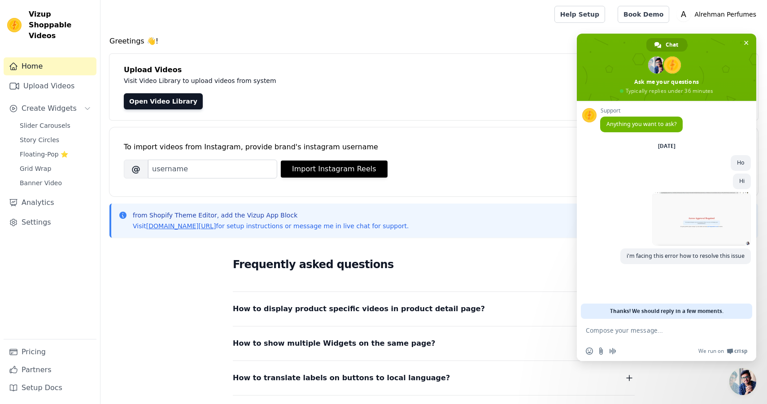
click at [462, 188] on div "To import videos from Instagram, provide brand's instagram username [PERSON_NAM…" at bounding box center [433, 161] width 649 height 69
click at [748, 377] on span "Close chat" at bounding box center [742, 381] width 27 height 27
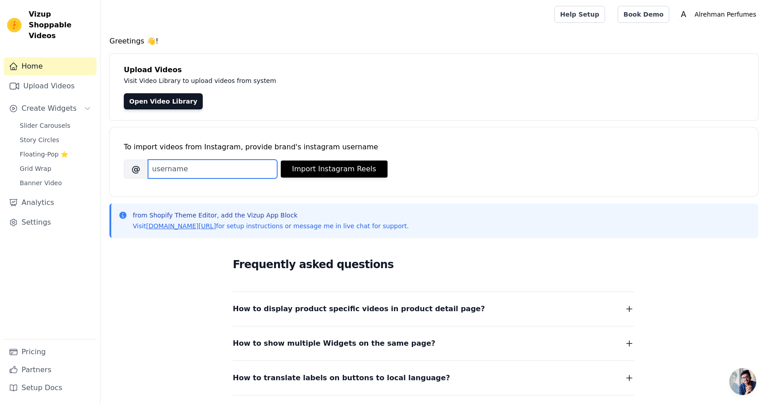
click at [257, 171] on input "Brand's Instagram Username" at bounding box center [212, 169] width 129 height 19
click at [153, 107] on link "Open Video Library" at bounding box center [163, 101] width 79 height 16
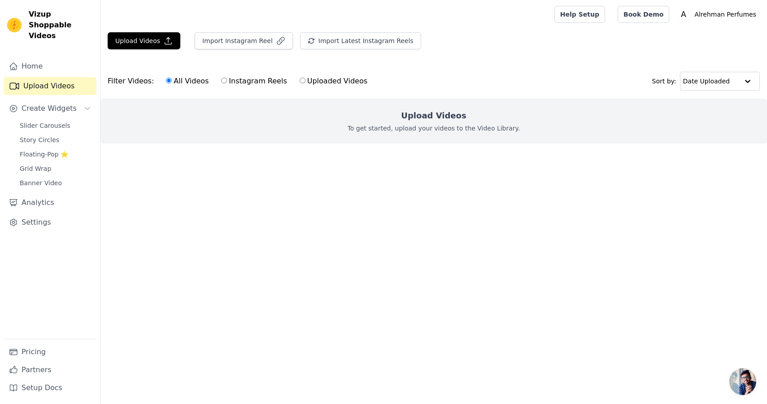
click at [306, 82] on label "Uploaded Videos" at bounding box center [333, 81] width 69 height 12
click at [305, 82] on input "Uploaded Videos" at bounding box center [303, 81] width 6 height 6
radio input "true"
click at [432, 118] on h2 "Upload Videos" at bounding box center [433, 115] width 65 height 13
click at [411, 126] on p "To get started, upload your videos to the Video Library." at bounding box center [434, 128] width 173 height 9
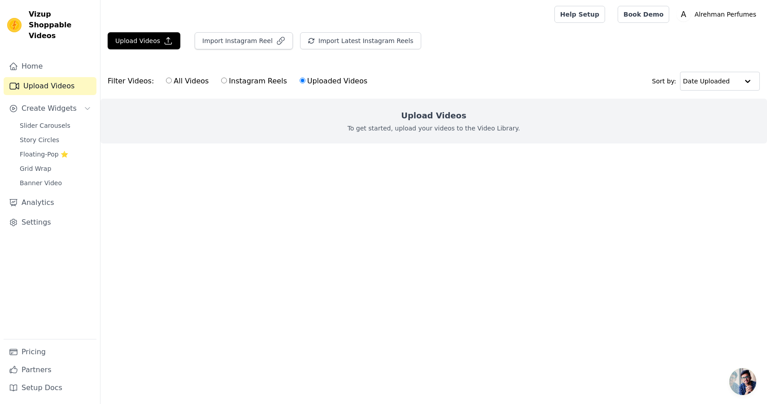
click at [232, 84] on label "Instagram Reels" at bounding box center [254, 81] width 66 height 12
click at [227, 83] on input "Instagram Reels" at bounding box center [224, 81] width 6 height 6
radio input "true"
click at [166, 79] on input "All Videos" at bounding box center [169, 81] width 6 height 6
radio input "true"
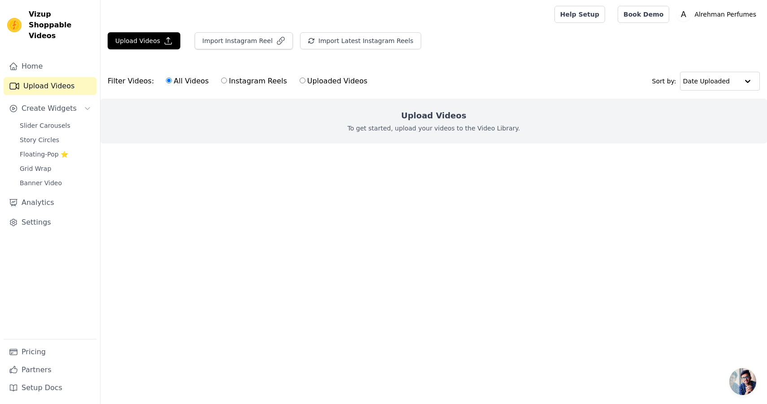
click at [45, 80] on link "Upload Videos" at bounding box center [50, 86] width 93 height 18
click at [37, 58] on link "Home" at bounding box center [50, 66] width 93 height 18
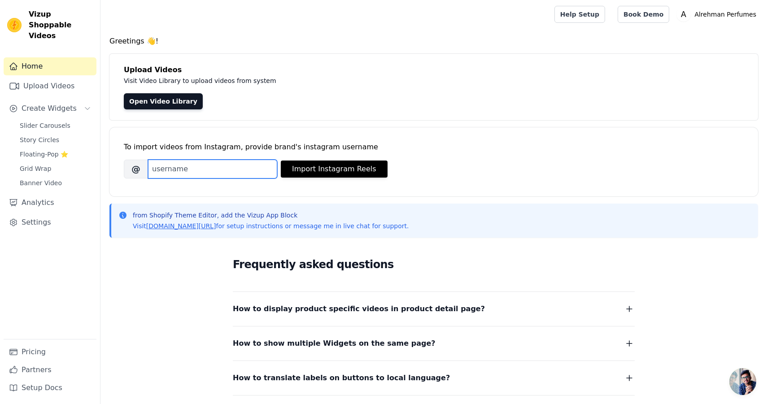
click at [191, 168] on input "Brand's Instagram Username" at bounding box center [212, 169] width 129 height 19
paste input "alrehman_perfumes"
type input "alrehman_perfumes"
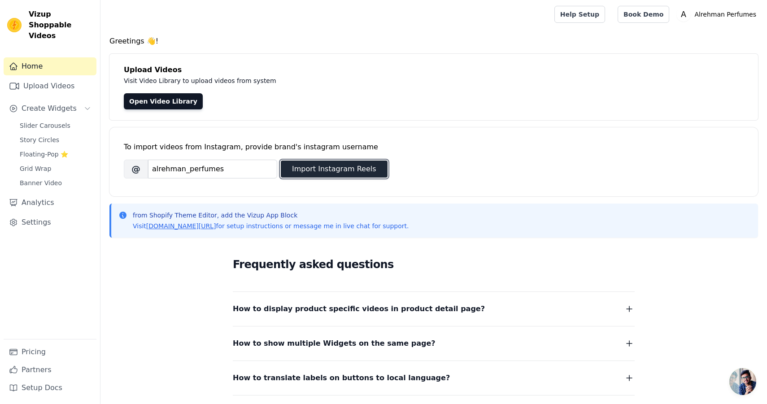
click at [312, 163] on button "Import Instagram Reels" at bounding box center [334, 169] width 107 height 17
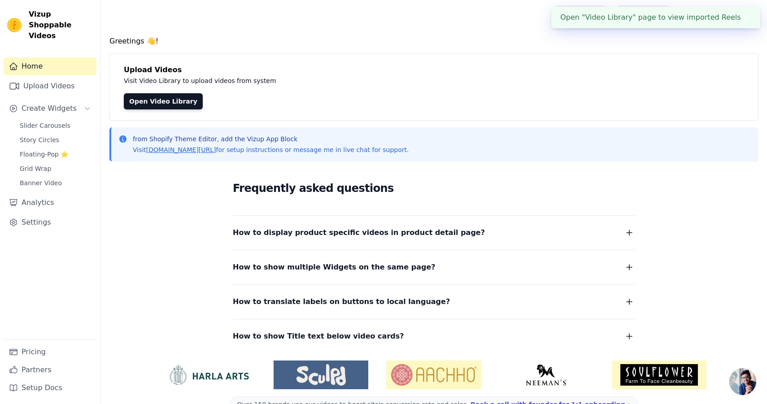
scroll to position [23, 0]
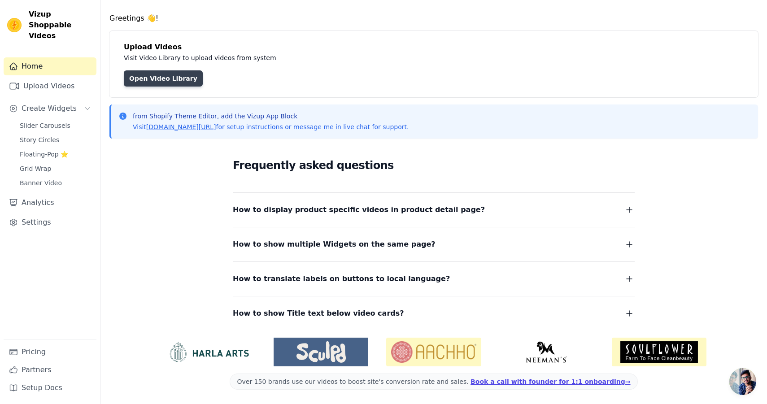
click at [165, 79] on link "Open Video Library" at bounding box center [163, 78] width 79 height 16
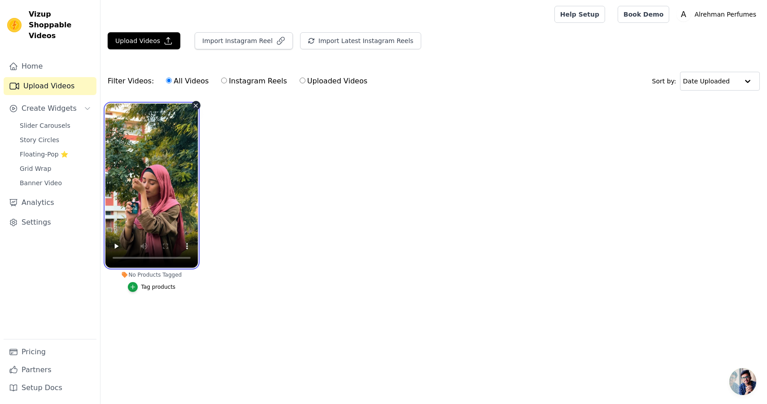
click at [174, 145] on video at bounding box center [151, 186] width 92 height 164
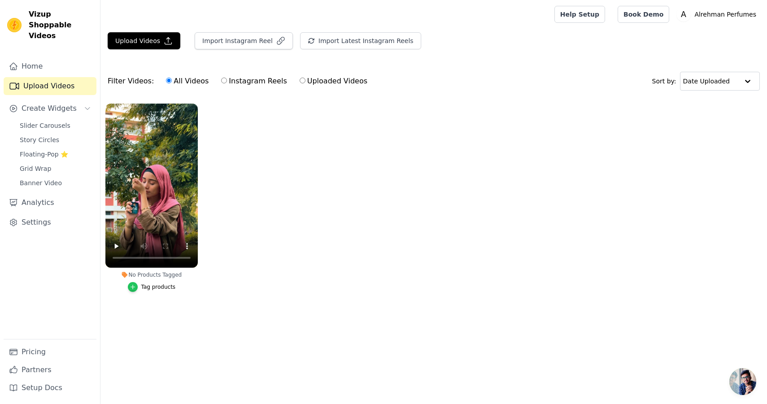
click at [129, 289] on div "button" at bounding box center [133, 287] width 10 height 10
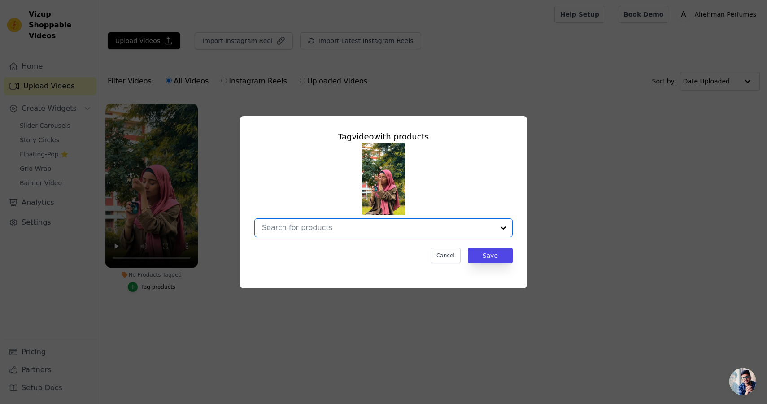
click at [364, 224] on input "No Products Tagged Tag video with products Option undefined, selected. Select i…" at bounding box center [378, 227] width 232 height 9
click at [311, 221] on div at bounding box center [378, 228] width 232 height 18
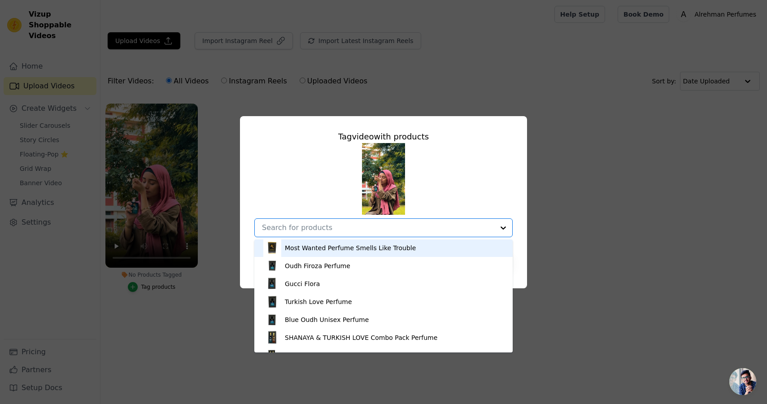
scroll to position [22, 0]
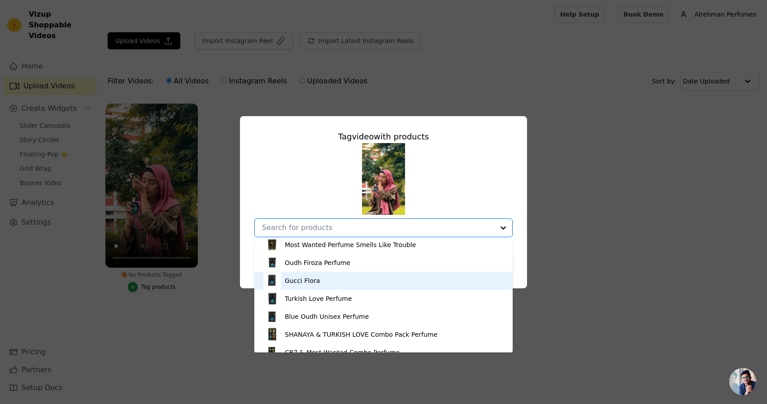
click at [303, 286] on div "Gucci Flora" at bounding box center [383, 281] width 240 height 18
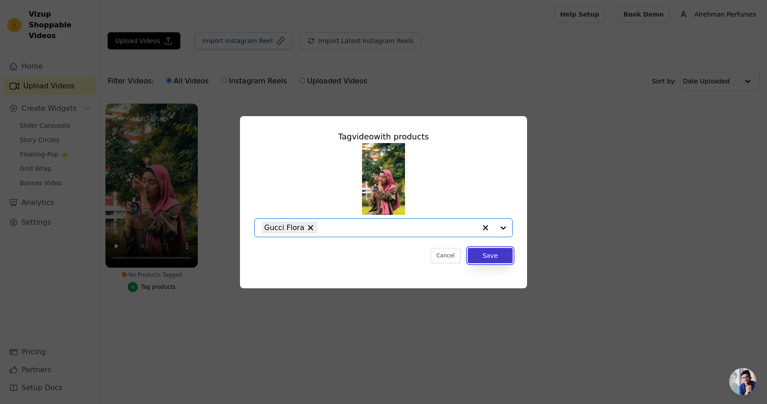
click at [485, 258] on button "Save" at bounding box center [490, 255] width 45 height 15
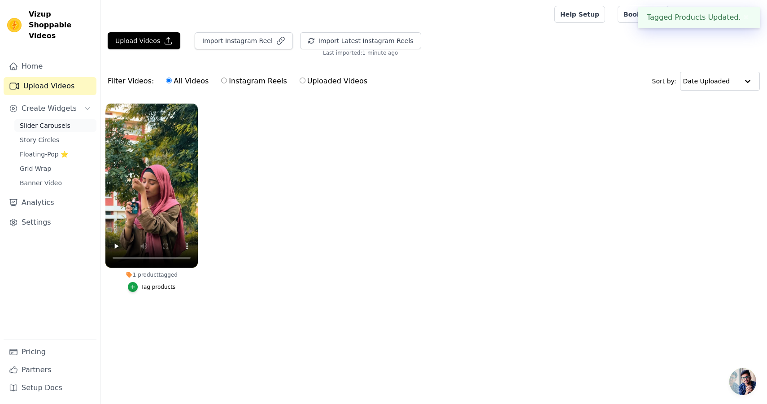
click at [57, 121] on span "Slider Carousels" at bounding box center [45, 125] width 51 height 9
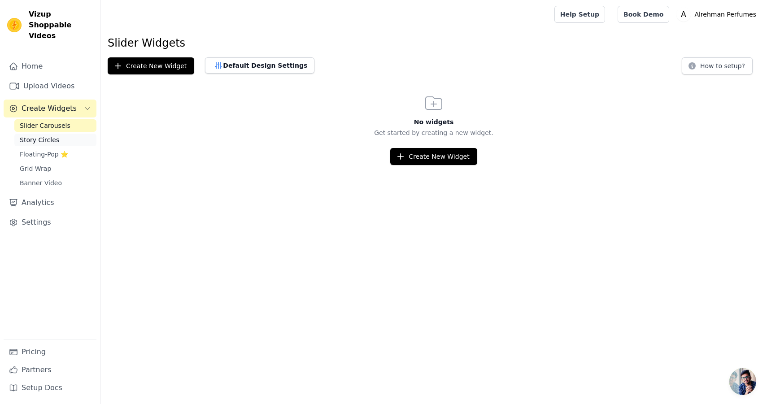
click at [28, 135] on span "Story Circles" at bounding box center [39, 139] width 39 height 9
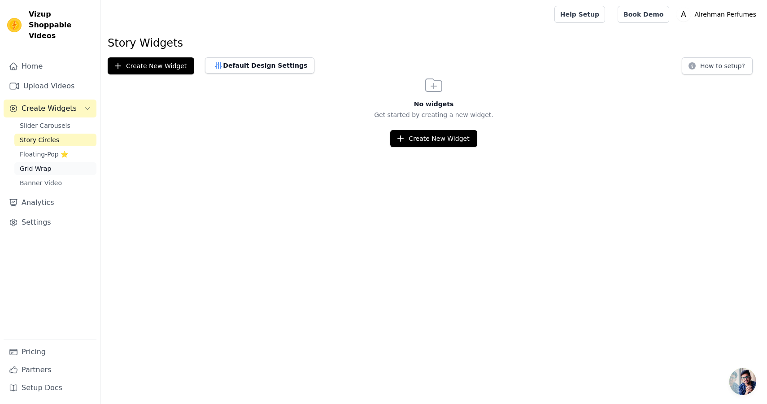
click at [37, 164] on span "Grid Wrap" at bounding box center [35, 168] width 31 height 9
click at [52, 179] on span "Banner Video" at bounding box center [41, 183] width 42 height 9
click at [56, 119] on link "Slider Carousels" at bounding box center [55, 125] width 82 height 13
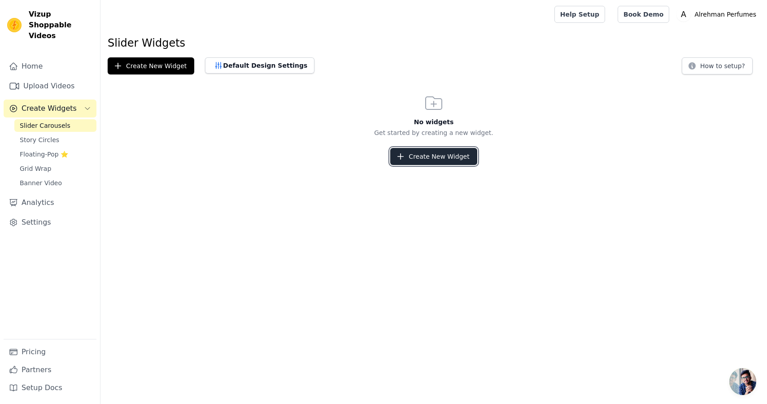
click at [425, 155] on button "Create New Widget" at bounding box center [433, 156] width 87 height 17
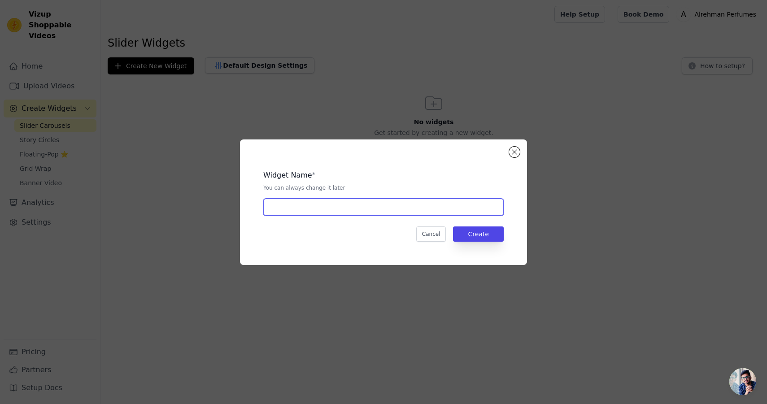
click at [366, 211] on input "text" at bounding box center [383, 207] width 240 height 17
type input "Video-Products-Slider"
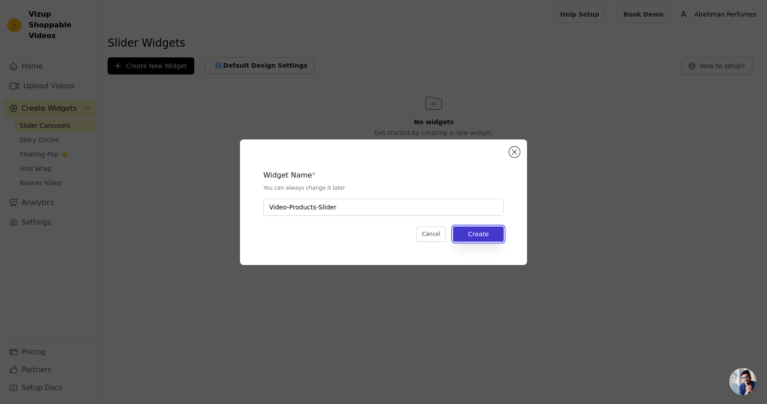
click at [476, 238] on button "Create" at bounding box center [478, 234] width 51 height 15
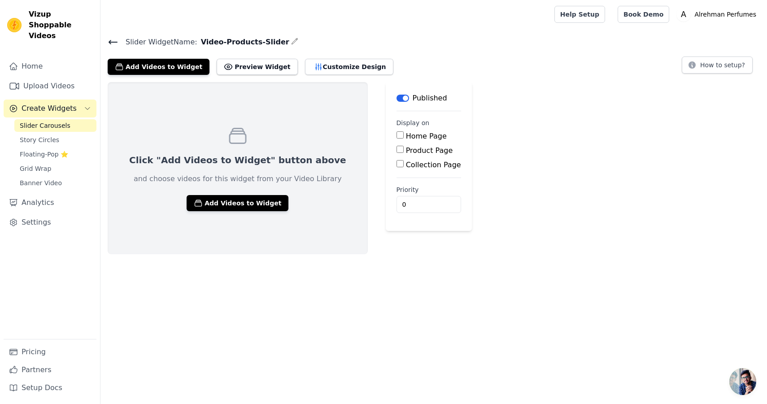
click at [397, 134] on input "Home Page" at bounding box center [400, 134] width 7 height 7
checkbox input "true"
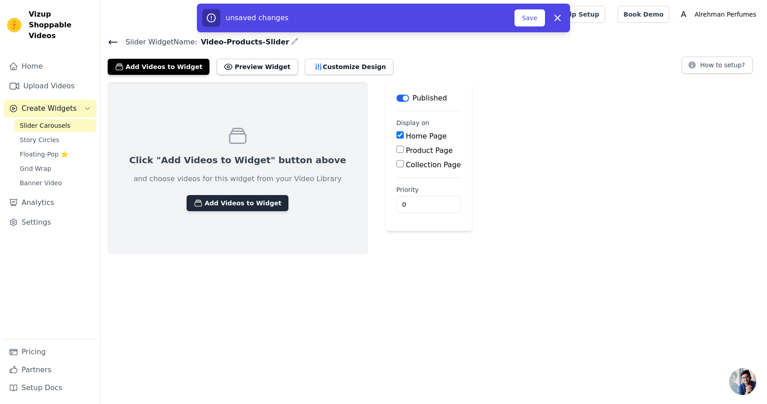
click at [211, 200] on button "Add Videos to Widget" at bounding box center [238, 203] width 102 height 16
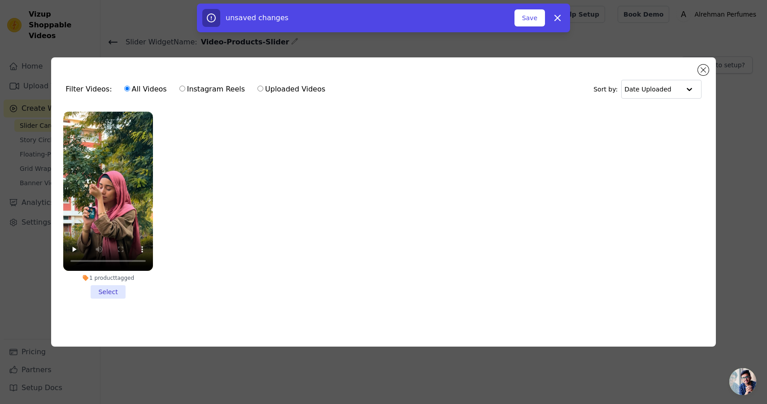
click at [116, 289] on li "1 product tagged Select" at bounding box center [108, 205] width 90 height 187
click at [0, 0] on input "1 product tagged Select" at bounding box center [0, 0] width 0 height 0
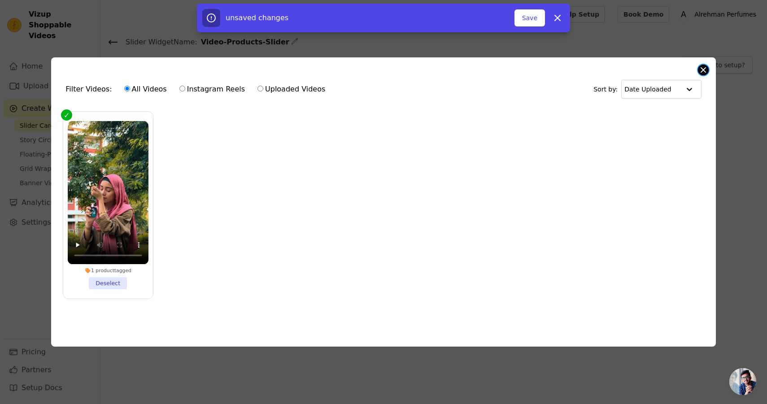
click at [701, 70] on button "Close modal" at bounding box center [703, 70] width 11 height 11
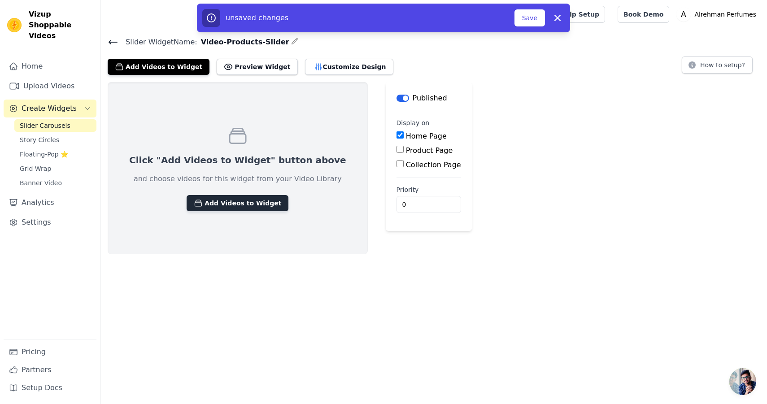
click at [238, 205] on button "Add Videos to Widget" at bounding box center [238, 203] width 102 height 16
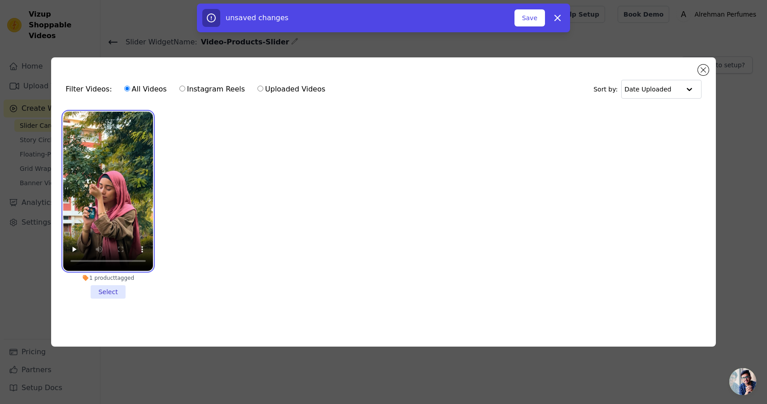
click at [121, 227] on video at bounding box center [108, 191] width 90 height 159
click at [110, 295] on li "1 product tagged Select" at bounding box center [108, 205] width 90 height 187
click at [0, 0] on input "1 product tagged Select" at bounding box center [0, 0] width 0 height 0
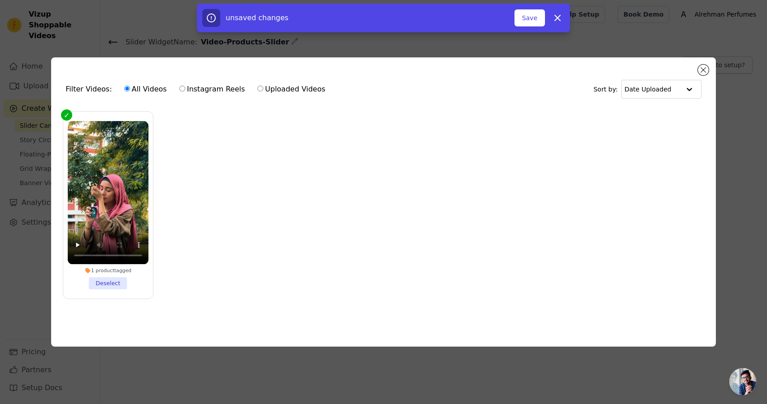
click at [202, 92] on label "Instagram Reels" at bounding box center [212, 89] width 66 height 12
click at [185, 92] on input "Instagram Reels" at bounding box center [182, 89] width 6 height 6
radio input "true"
click at [266, 96] on div "All Videos Instagram Reels Uploaded Videos" at bounding box center [224, 89] width 211 height 21
click at [266, 91] on label "Uploaded Videos" at bounding box center [291, 89] width 69 height 12
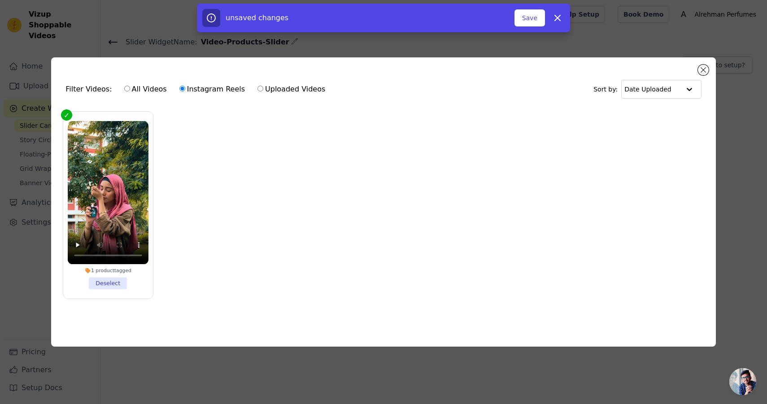
click at [263, 91] on input "Uploaded Videos" at bounding box center [260, 89] width 6 height 6
radio input "true"
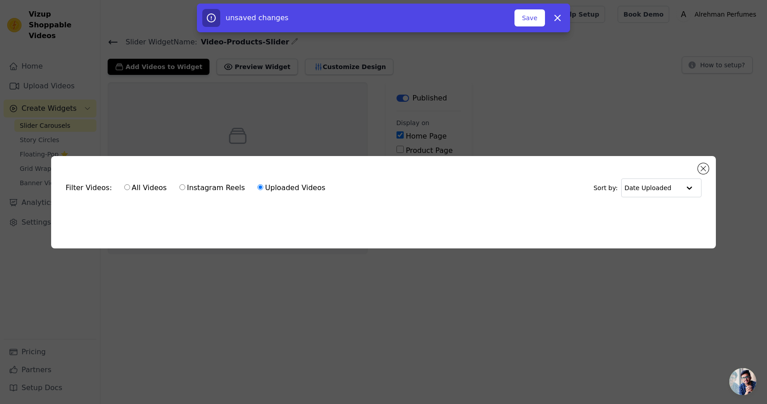
click at [138, 190] on label "All Videos" at bounding box center [146, 188] width 44 height 12
click at [130, 190] on input "All Videos" at bounding box center [127, 187] width 6 height 6
radio input "true"
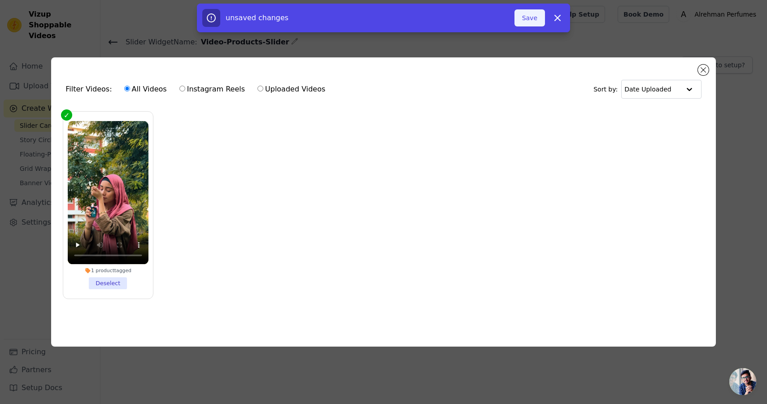
click at [535, 18] on button "Save" at bounding box center [530, 17] width 31 height 17
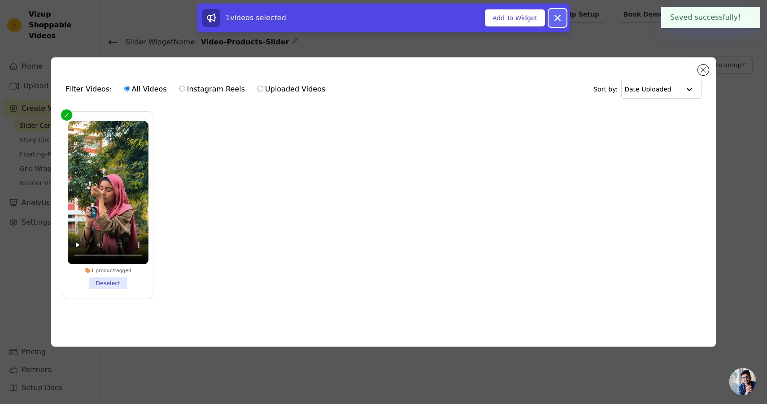
click at [561, 21] on icon at bounding box center [557, 18] width 11 height 11
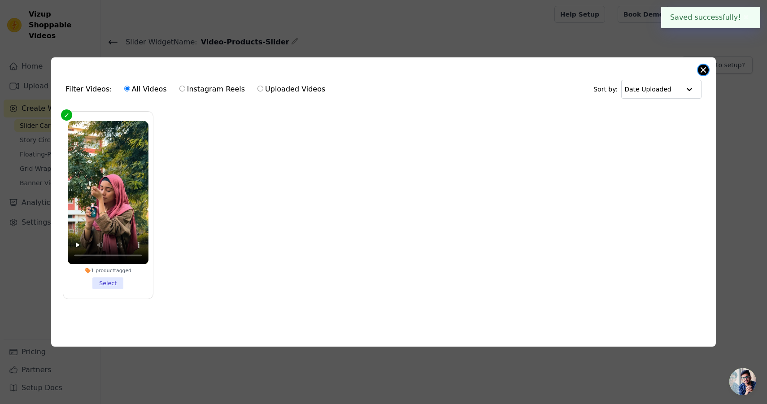
click at [702, 72] on button "Close modal" at bounding box center [703, 70] width 11 height 11
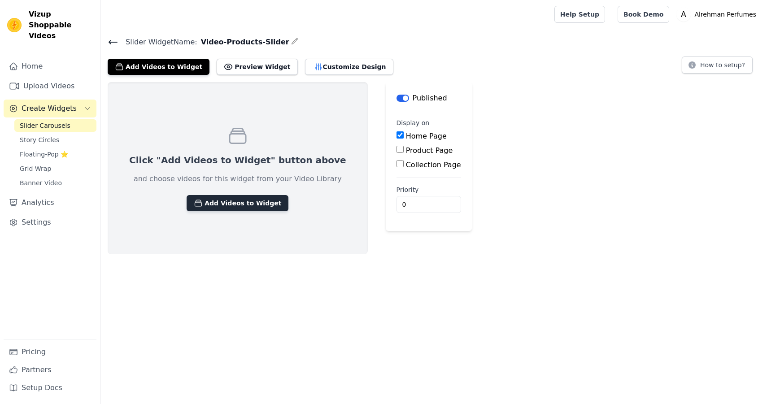
click at [237, 201] on button "Add Videos to Widget" at bounding box center [238, 203] width 102 height 16
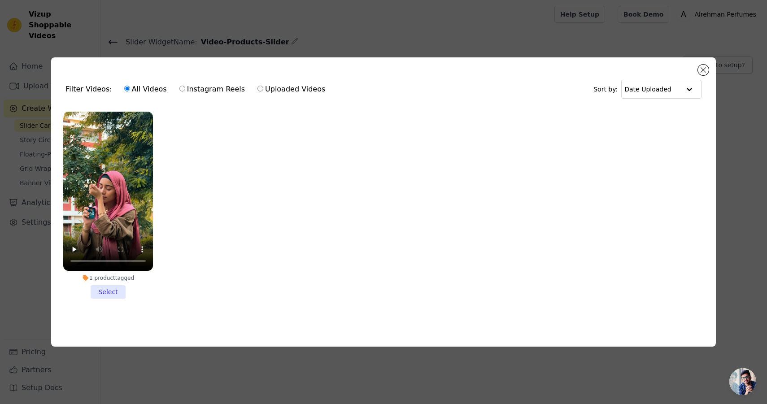
click at [121, 287] on li "1 product tagged Select" at bounding box center [108, 205] width 90 height 187
click at [0, 0] on input "1 product tagged Select" at bounding box center [0, 0] width 0 height 0
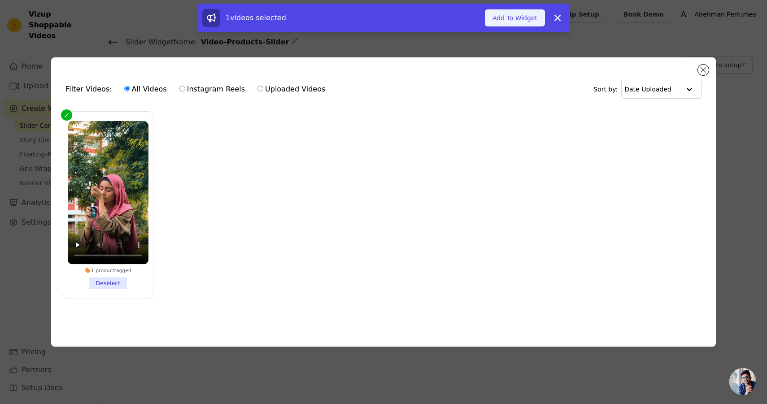
click at [504, 23] on button "Add To Widget" at bounding box center [515, 17] width 60 height 17
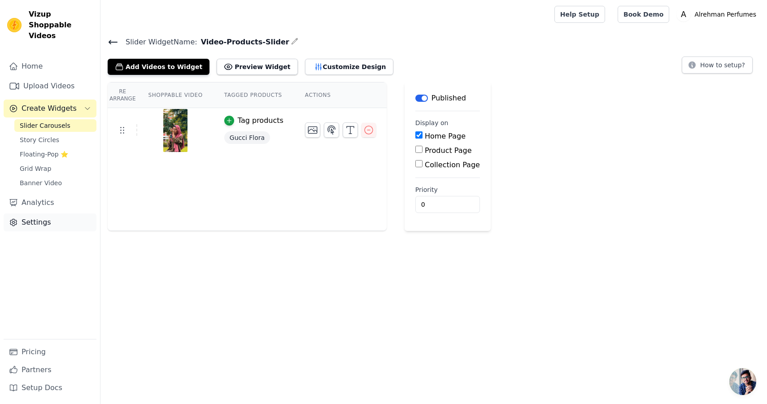
click at [35, 214] on link "Settings" at bounding box center [50, 223] width 93 height 18
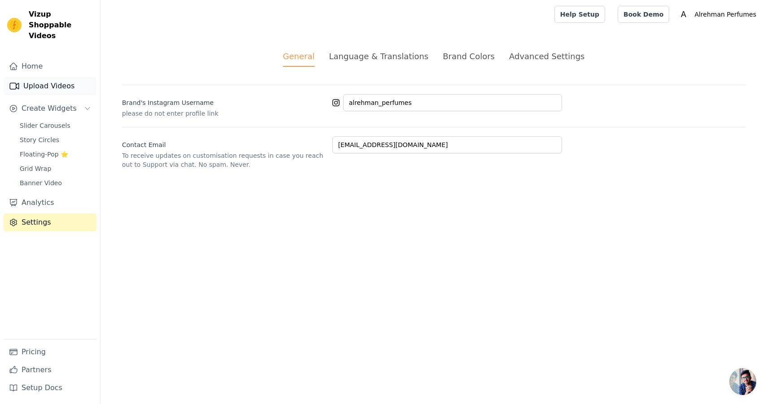
click at [33, 77] on link "Upload Videos" at bounding box center [50, 86] width 93 height 18
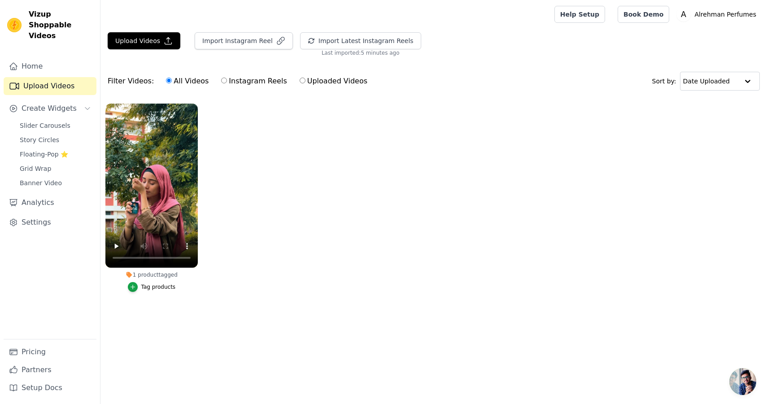
click at [318, 85] on label "Uploaded Videos" at bounding box center [333, 81] width 69 height 12
click at [305, 83] on input "Uploaded Videos" at bounding box center [303, 81] width 6 height 6
radio input "true"
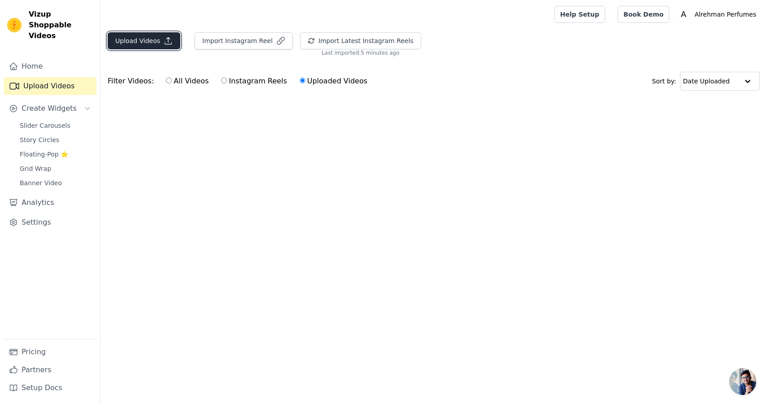
click at [143, 42] on button "Upload Videos" at bounding box center [144, 40] width 73 height 17
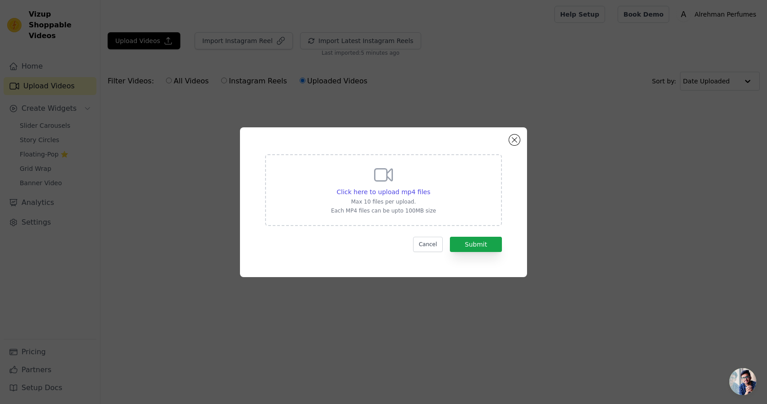
click at [330, 176] on div "Click here to upload mp4 files Max 10 files per upload. Each MP4 files can be u…" at bounding box center [383, 190] width 237 height 72
click at [430, 187] on input "Click here to upload mp4 files Max 10 files per upload. Each MP4 files can be u…" at bounding box center [430, 187] width 0 height 0
click at [394, 192] on span "Click here to upload mp4 files" at bounding box center [384, 191] width 94 height 7
click at [430, 188] on input "Click here to upload mp4 files Max 10 files per upload. Each MP4 files can be u…" at bounding box center [430, 187] width 0 height 0
type input "C:\fakepath\WhatsApp Video 2025-08-10 at 11.11.27 PM.mp4"
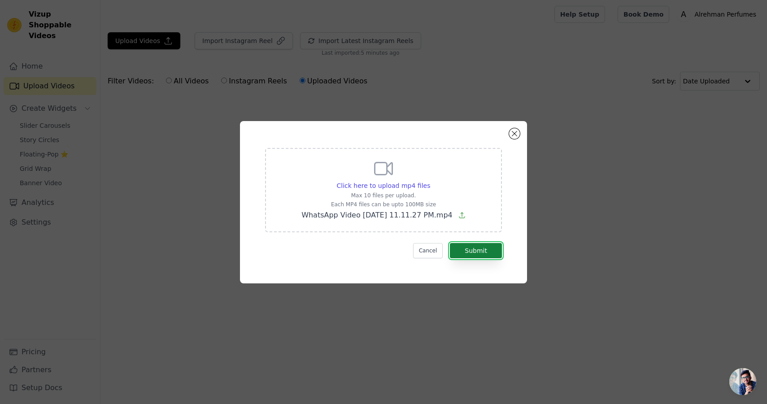
click at [468, 249] on button "Submit" at bounding box center [476, 250] width 52 height 15
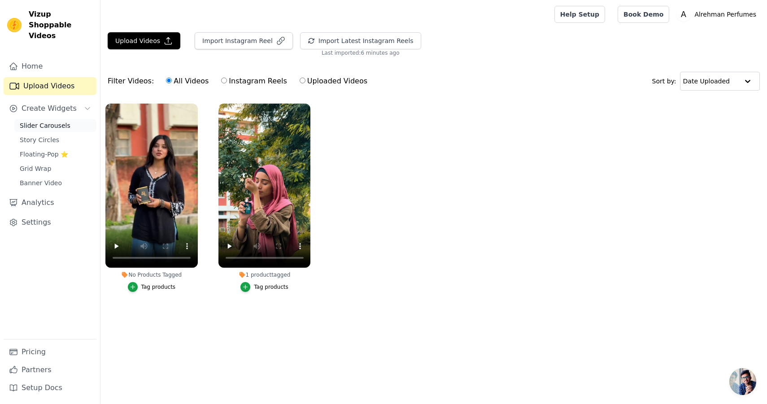
click at [39, 121] on span "Slider Carousels" at bounding box center [45, 125] width 51 height 9
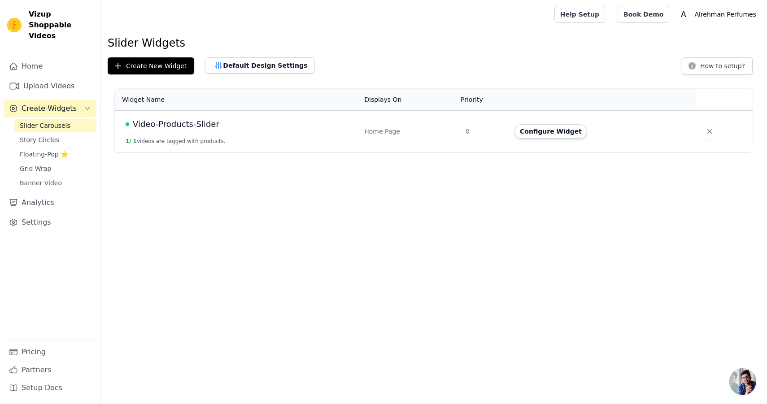
click at [203, 131] on td "Video-Products-Slider 1 / 1 videos are tagged with products." at bounding box center [237, 132] width 244 height 42
click at [554, 130] on button "Configure Widget" at bounding box center [551, 131] width 73 height 14
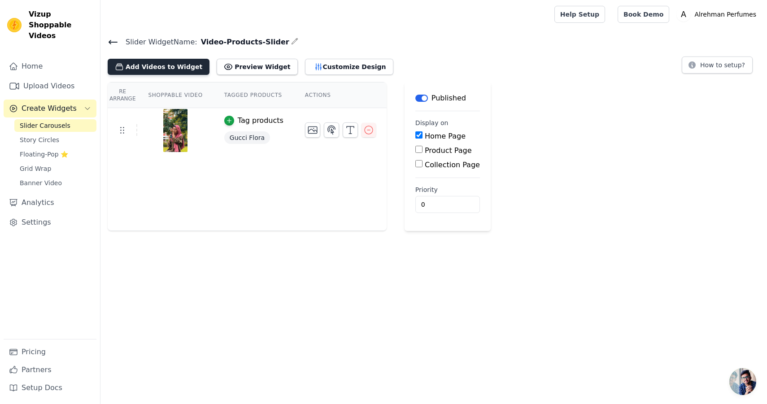
click at [169, 64] on button "Add Videos to Widget" at bounding box center [159, 67] width 102 height 16
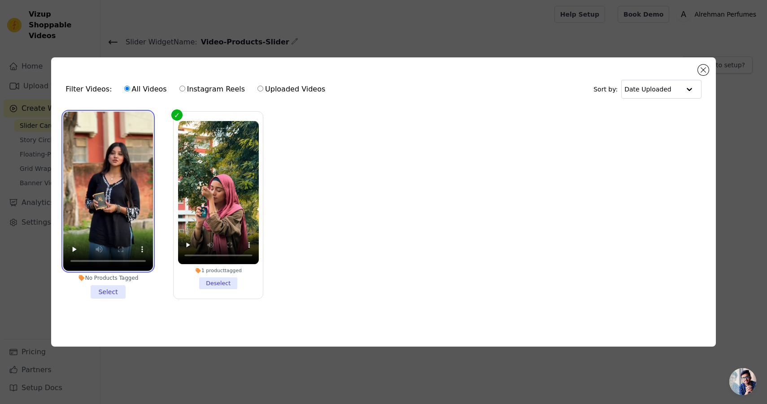
click at [149, 156] on video at bounding box center [108, 191] width 90 height 159
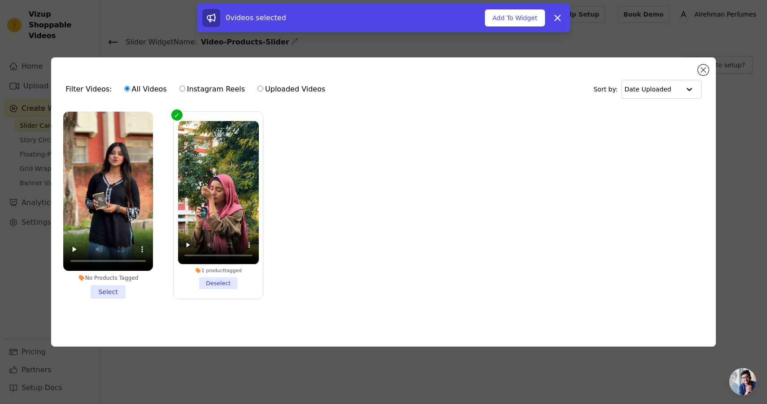
click at [126, 289] on li "No Products Tagged Select" at bounding box center [108, 205] width 90 height 187
click at [0, 0] on input "No Products Tagged Select" at bounding box center [0, 0] width 0 height 0
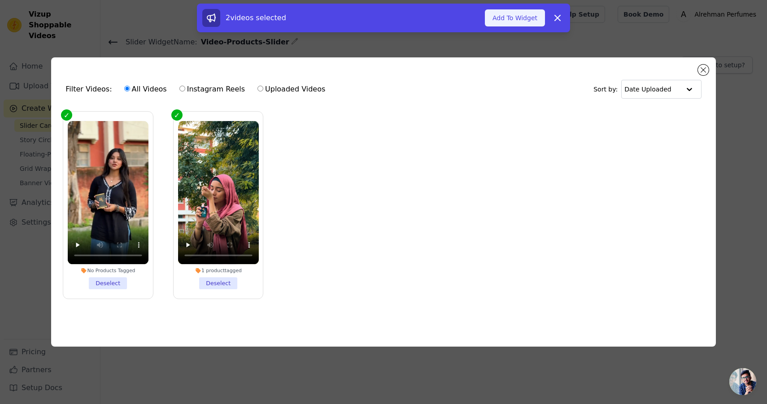
click at [508, 21] on button "Add To Widget" at bounding box center [515, 17] width 60 height 17
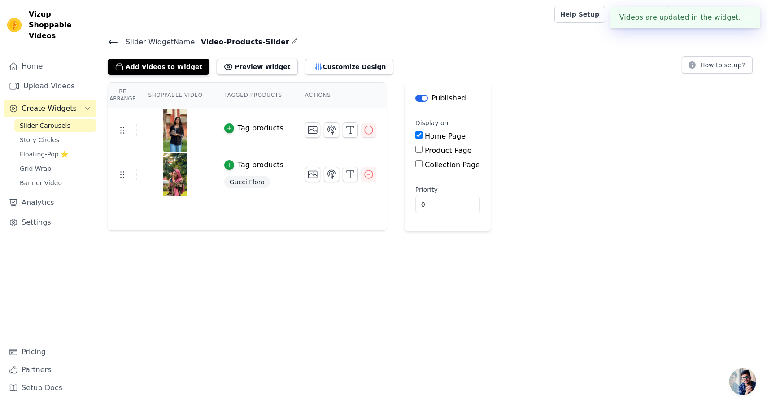
click at [258, 125] on div "Tag products" at bounding box center [261, 128] width 46 height 11
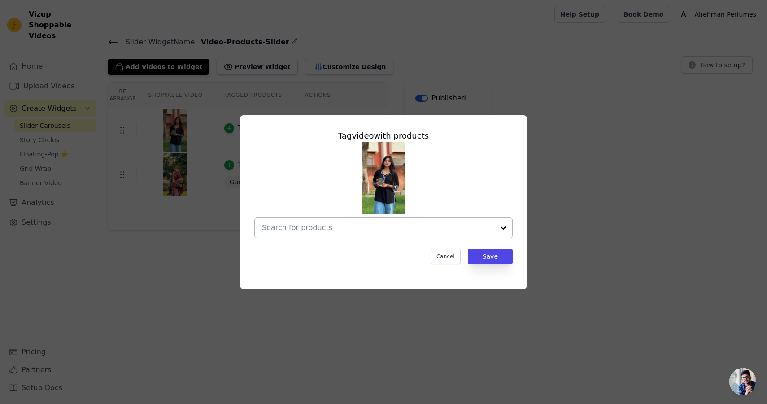
click at [332, 231] on input "text" at bounding box center [378, 228] width 232 height 11
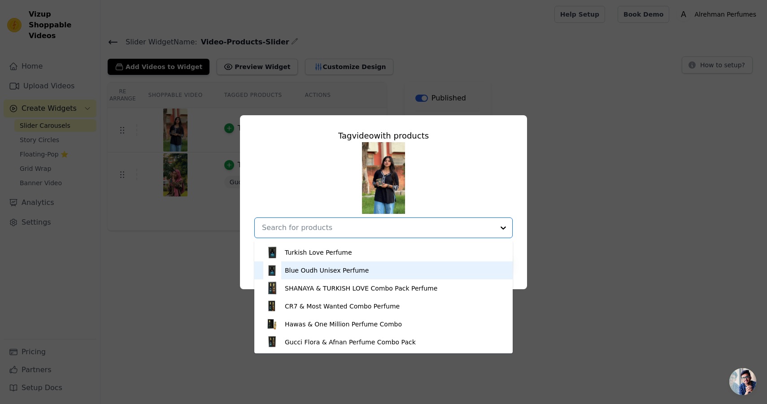
scroll to position [105, 0]
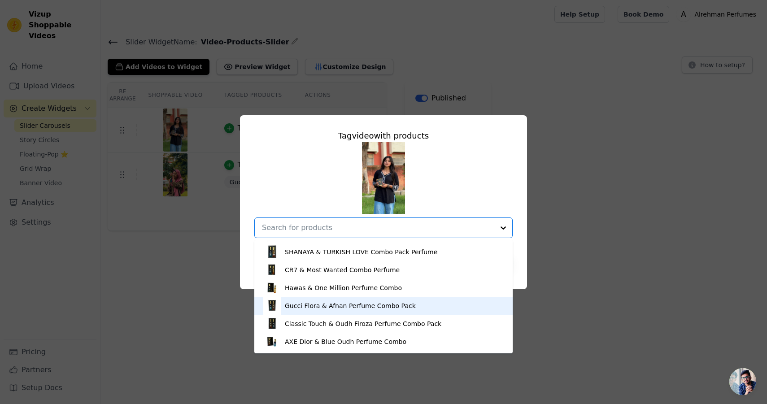
click at [340, 311] on div "Gucci Flora & Afnan Perfume Combo Pack" at bounding box center [383, 306] width 240 height 18
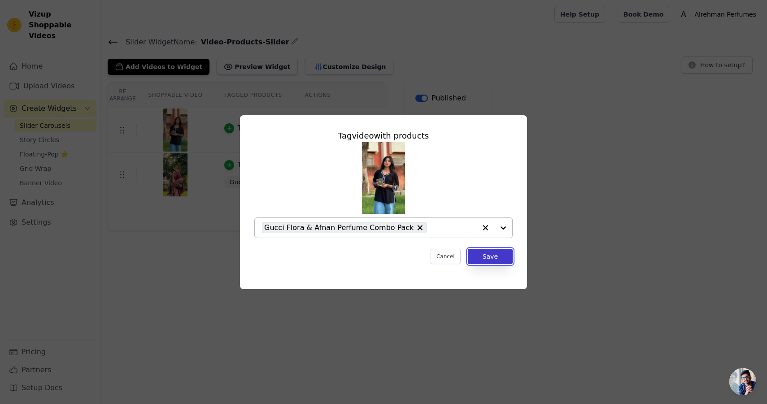
click at [478, 253] on button "Save" at bounding box center [490, 256] width 45 height 15
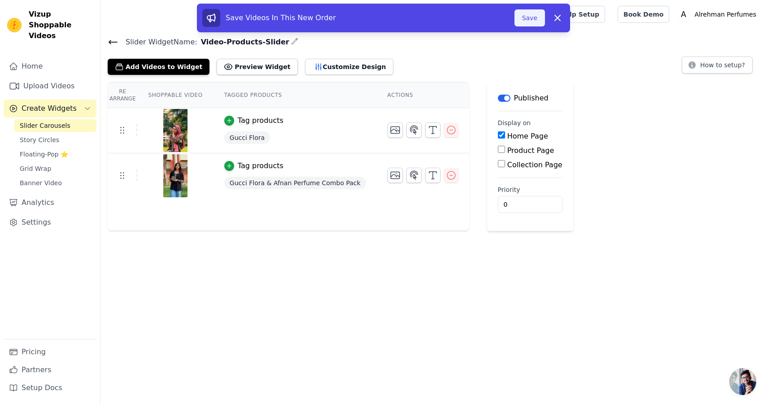
click at [532, 25] on button "Save" at bounding box center [530, 17] width 31 height 17
click at [532, 22] on button "Save" at bounding box center [530, 17] width 31 height 17
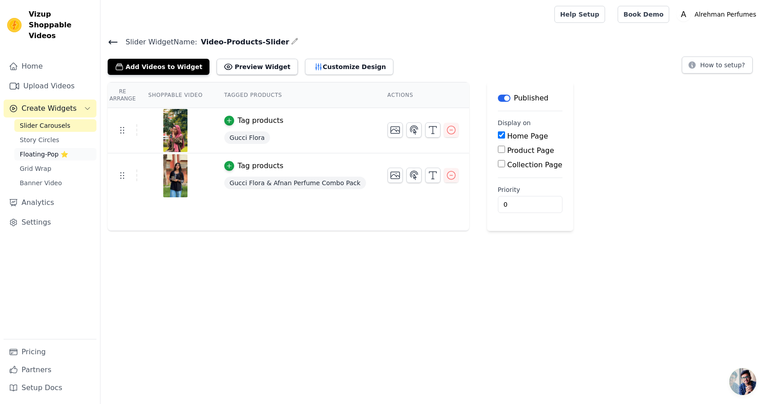
click at [35, 150] on span "Floating-Pop ⭐" at bounding box center [44, 154] width 48 height 9
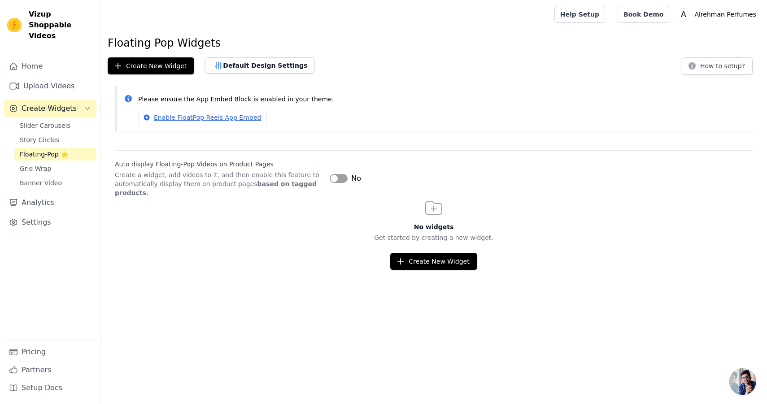
click at [338, 176] on button "Label" at bounding box center [339, 178] width 18 height 9
click at [342, 179] on button "Label" at bounding box center [339, 178] width 18 height 9
click at [49, 162] on link "Grid Wrap" at bounding box center [55, 168] width 82 height 13
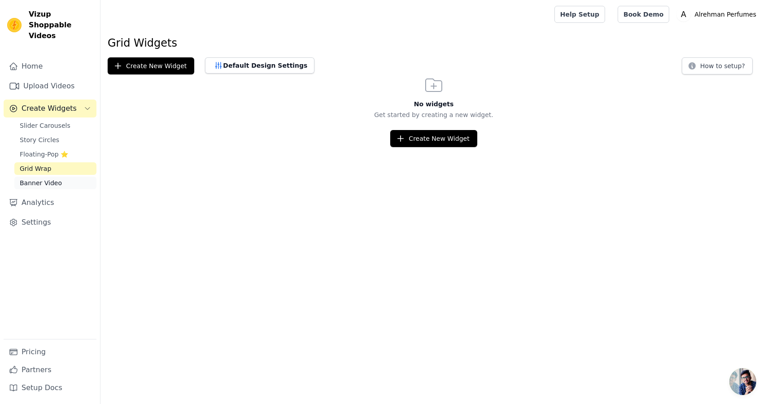
click at [53, 177] on link "Banner Video" at bounding box center [55, 183] width 82 height 13
click at [39, 195] on link "Analytics" at bounding box center [50, 203] width 93 height 18
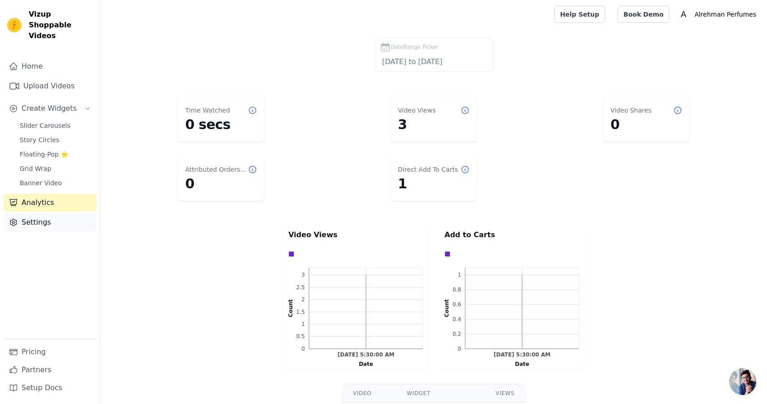
click at [37, 214] on link "Settings" at bounding box center [50, 223] width 93 height 18
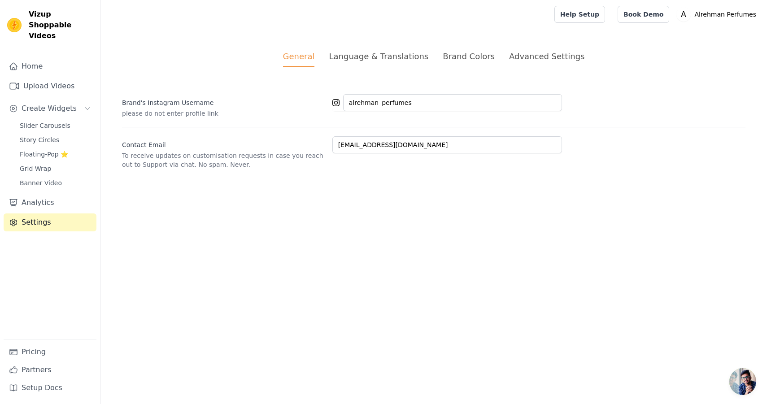
click at [381, 56] on div "Language & Translations" at bounding box center [379, 56] width 100 height 12
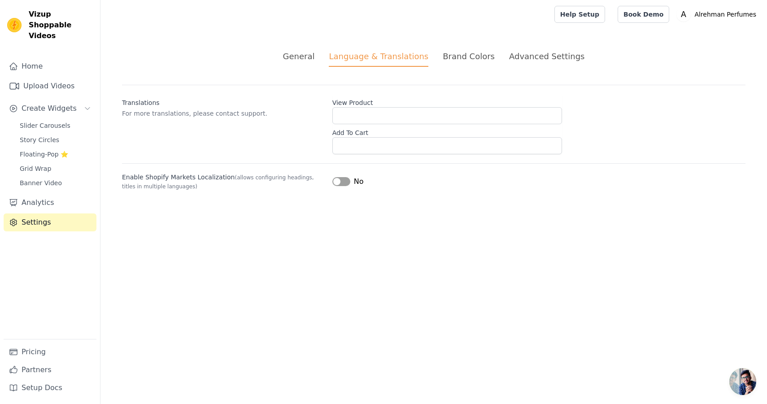
click at [476, 57] on div "Brand Colors" at bounding box center [469, 56] width 52 height 12
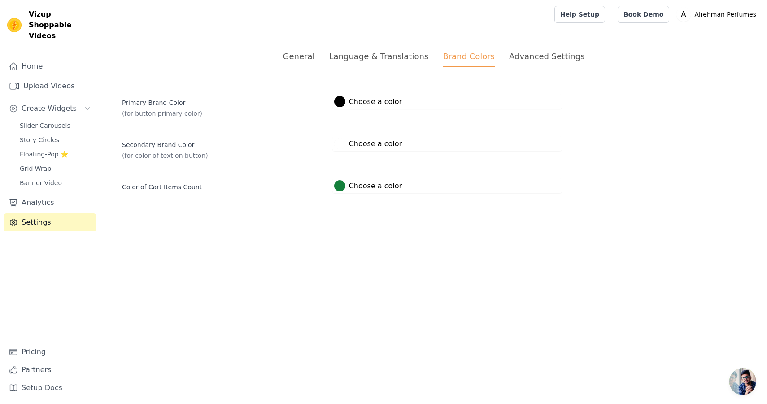
click at [388, 57] on div "Language & Translations" at bounding box center [379, 56] width 100 height 12
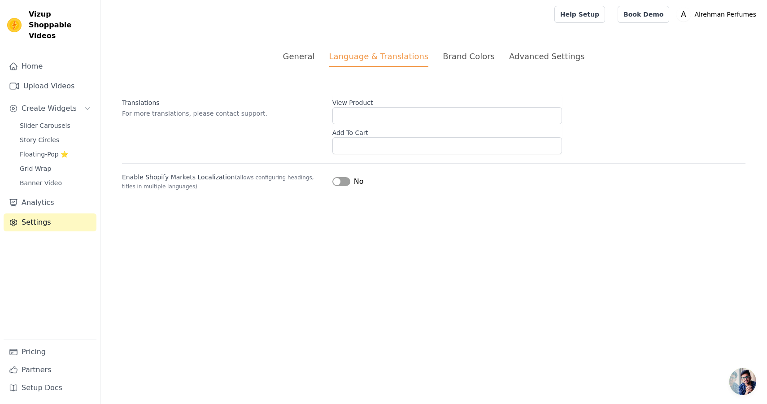
click at [479, 60] on div "Brand Colors" at bounding box center [469, 56] width 52 height 12
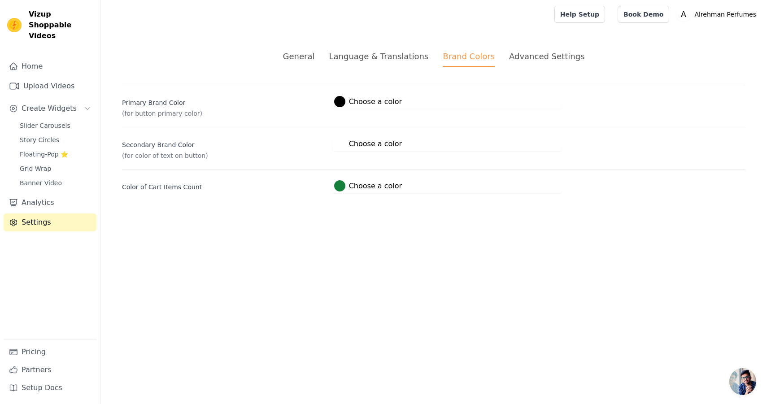
click at [552, 64] on li "Advanced Settings" at bounding box center [546, 58] width 75 height 17
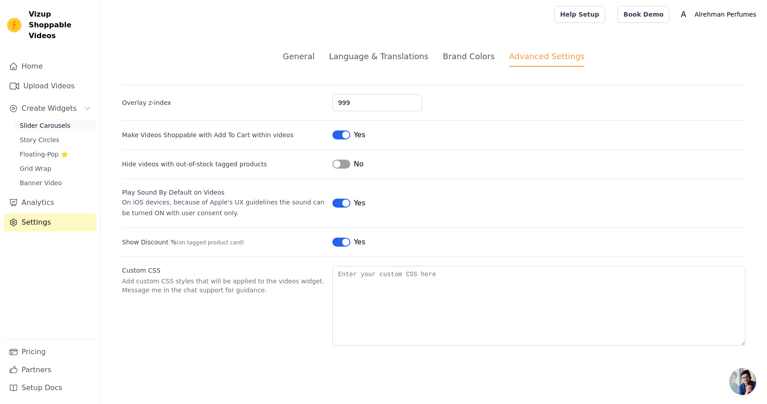
click at [45, 121] on span "Slider Carousels" at bounding box center [45, 125] width 51 height 9
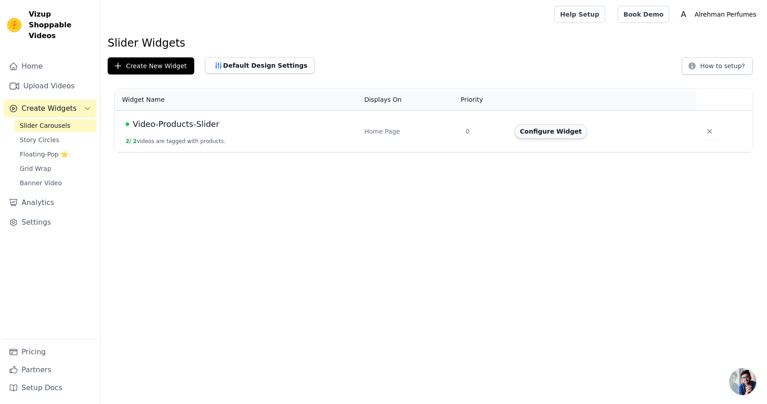
click at [541, 136] on button "Configure Widget" at bounding box center [551, 131] width 73 height 14
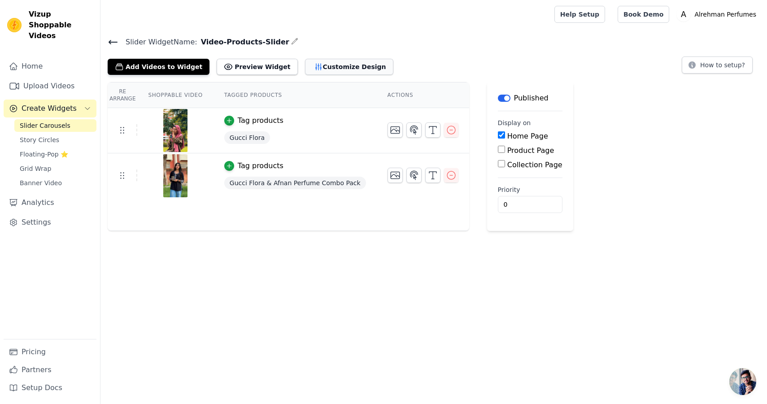
click at [323, 65] on button "Customize Design" at bounding box center [349, 67] width 88 height 16
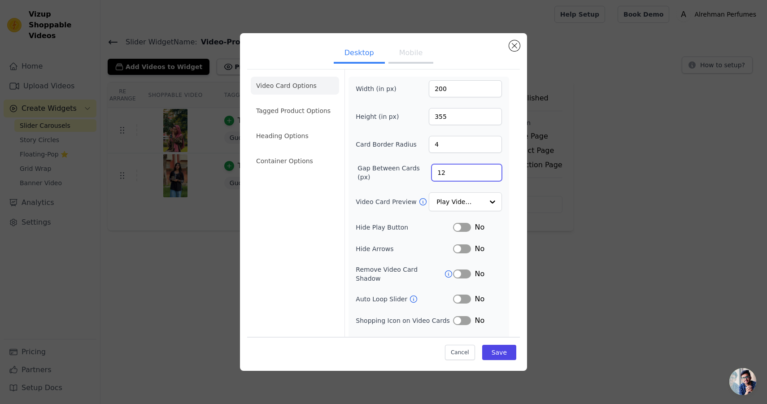
drag, startPoint x: 468, startPoint y: 176, endPoint x: 416, endPoint y: 170, distance: 52.9
click at [416, 170] on div "Gap Between Cards (px) 12" at bounding box center [429, 173] width 146 height 18
click at [408, 52] on button "Mobile" at bounding box center [410, 54] width 45 height 20
click at [349, 41] on ul "Desktop Mobile" at bounding box center [383, 53] width 273 height 27
click at [366, 48] on button "Desktop" at bounding box center [359, 54] width 51 height 20
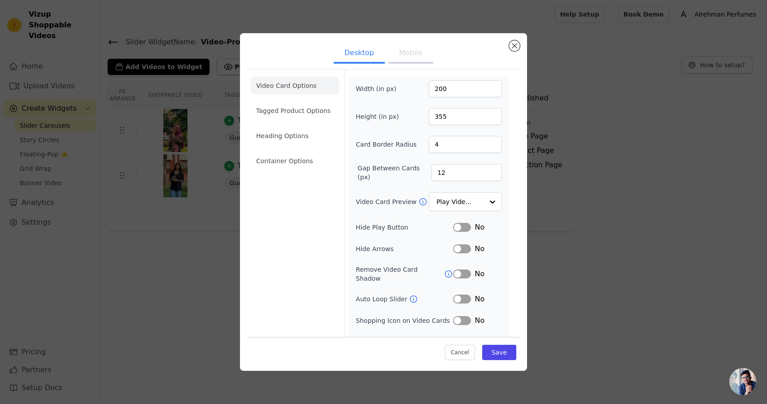
scroll to position [11, 0]
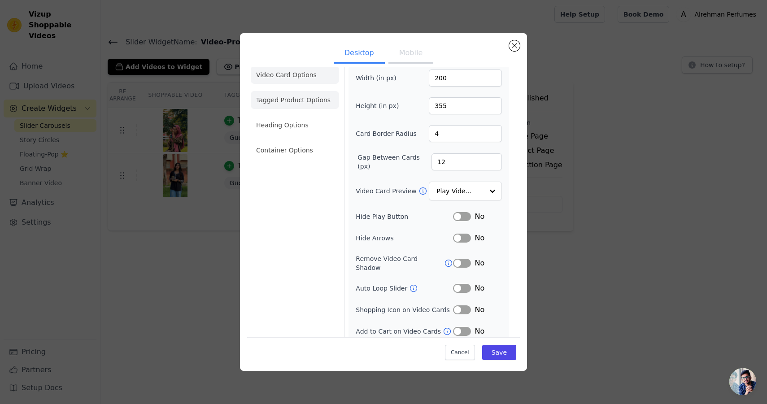
click at [299, 141] on li "Tagged Product Options" at bounding box center [295, 150] width 88 height 18
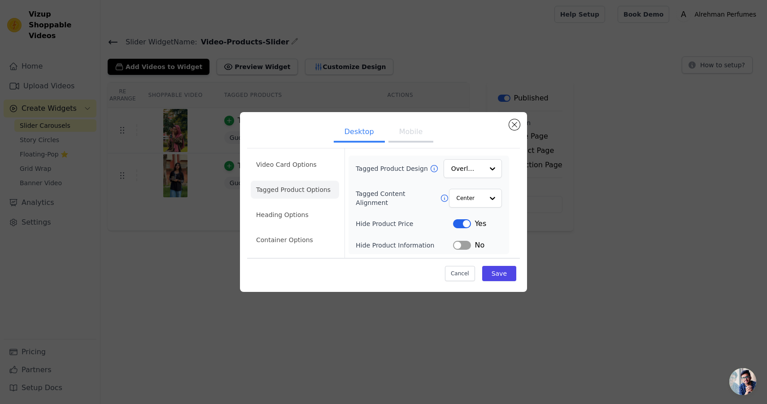
scroll to position [0, 0]
click at [283, 206] on li "Heading Options" at bounding box center [295, 215] width 88 height 18
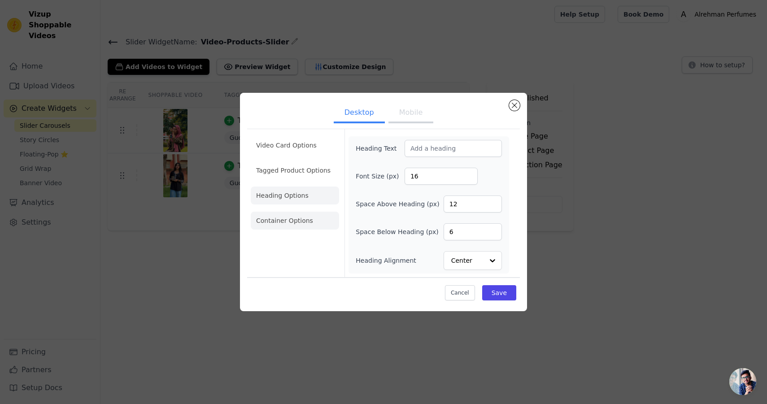
click at [279, 224] on li "Container Options" at bounding box center [295, 221] width 88 height 18
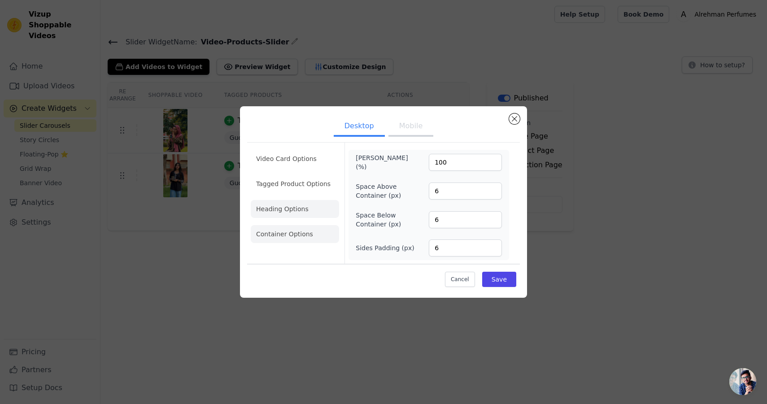
click at [285, 210] on li "Heading Options" at bounding box center [295, 209] width 88 height 18
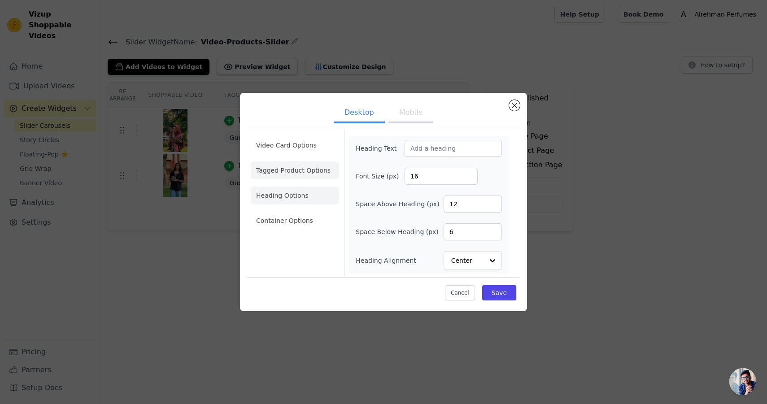
click at [291, 212] on li "Tagged Product Options" at bounding box center [295, 221] width 88 height 18
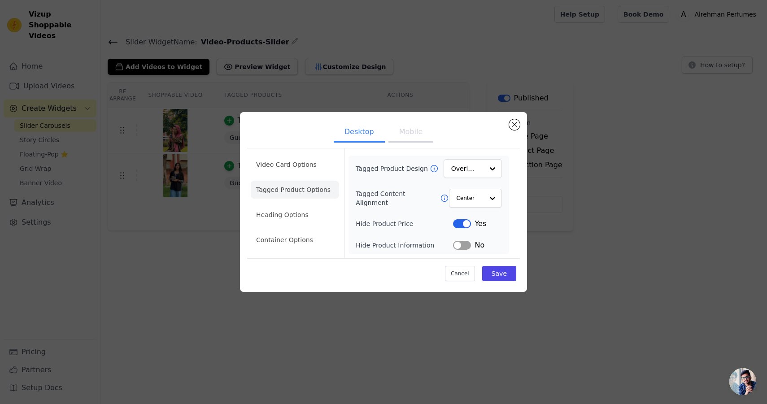
click at [465, 253] on div "Tagged Product Design Overlay Tagged Content Alignment Center Hide Product Pric…" at bounding box center [429, 205] width 161 height 99
click at [465, 245] on button "Label" at bounding box center [462, 245] width 18 height 9
click at [500, 274] on button "Save" at bounding box center [499, 273] width 34 height 15
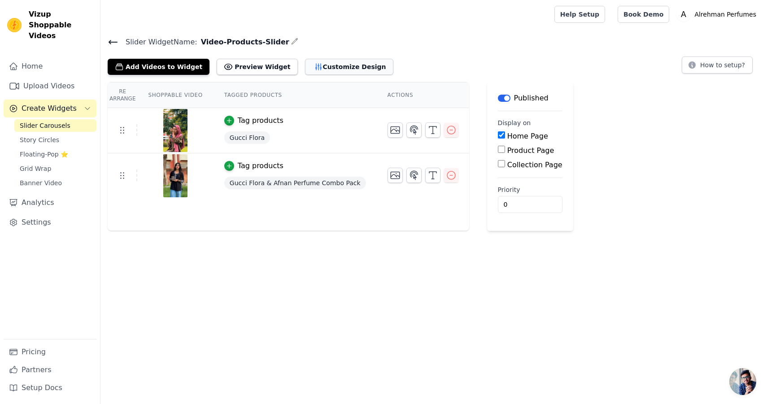
click at [332, 60] on button "Customize Design" at bounding box center [349, 67] width 88 height 16
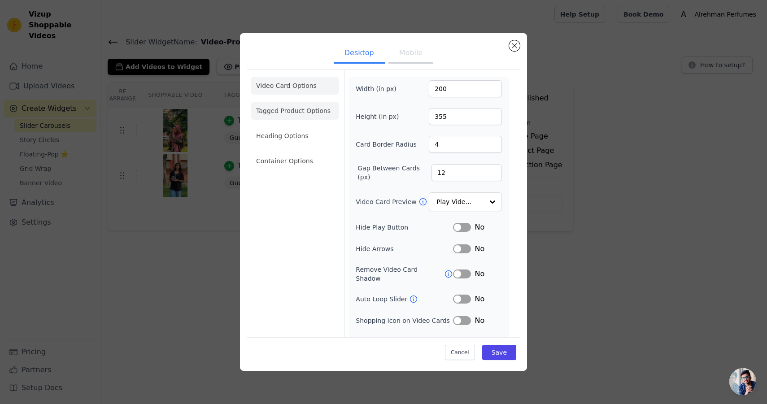
click at [292, 152] on li "Tagged Product Options" at bounding box center [295, 161] width 88 height 18
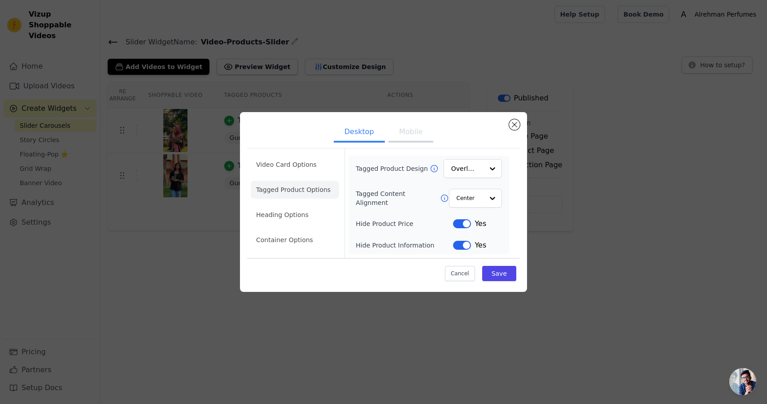
click at [460, 243] on button "Label" at bounding box center [462, 245] width 18 height 9
click at [463, 231] on div "Tagged Product Design Overlay Tagged Content Alignment Center Hide Product Pric…" at bounding box center [429, 205] width 146 height 92
click at [463, 226] on button "Label" at bounding box center [462, 223] width 18 height 9
click at [497, 273] on button "Save" at bounding box center [499, 273] width 34 height 15
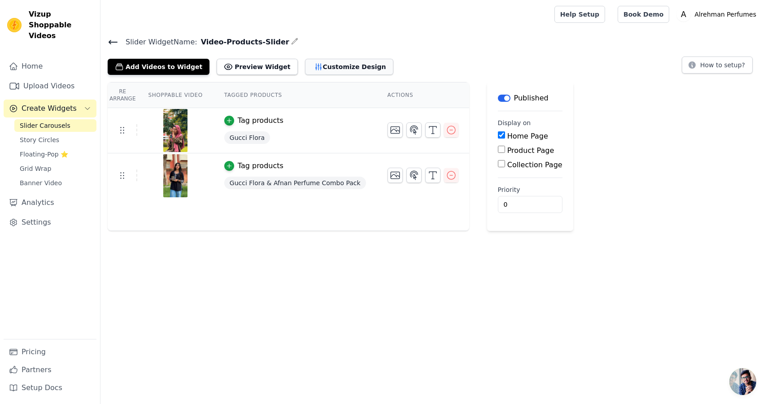
click at [343, 71] on button "Customize Design" at bounding box center [349, 67] width 88 height 16
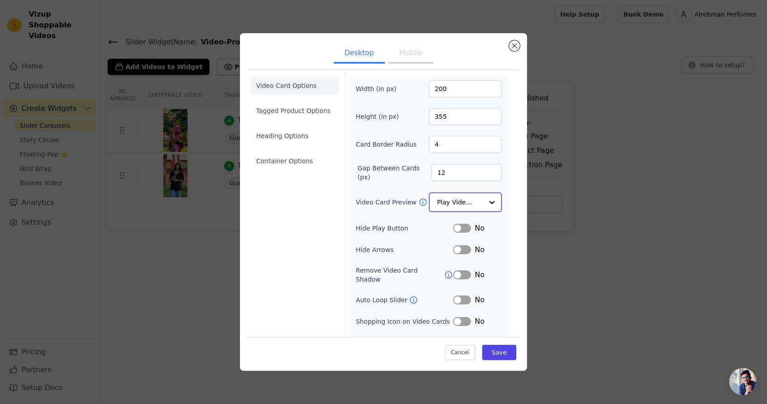
click at [445, 206] on input "Video Card Preview" at bounding box center [460, 202] width 46 height 18
click at [519, 204] on div "Video Card Options Tagged Product Options Heading Options Container Options Wid…" at bounding box center [383, 212] width 273 height 286
drag, startPoint x: 452, startPoint y: 90, endPoint x: 400, endPoint y: 83, distance: 52.1
click at [400, 83] on div "Width (in px) 200" at bounding box center [429, 88] width 146 height 17
click at [401, 57] on button "Mobile" at bounding box center [410, 54] width 45 height 20
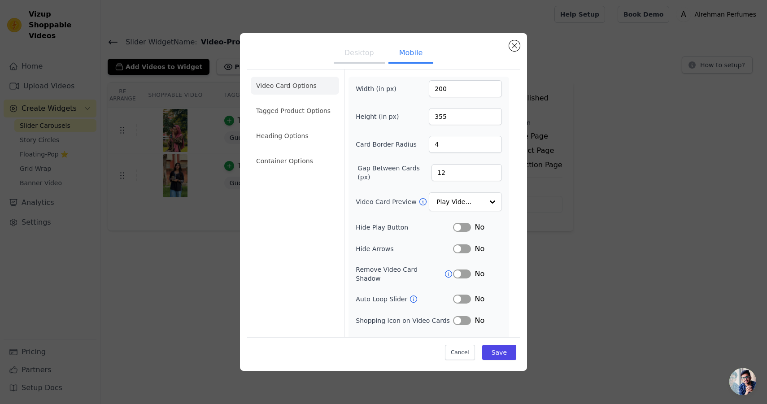
click at [357, 52] on button "Desktop" at bounding box center [359, 54] width 51 height 20
click at [303, 152] on li "Tagged Product Options" at bounding box center [295, 161] width 88 height 18
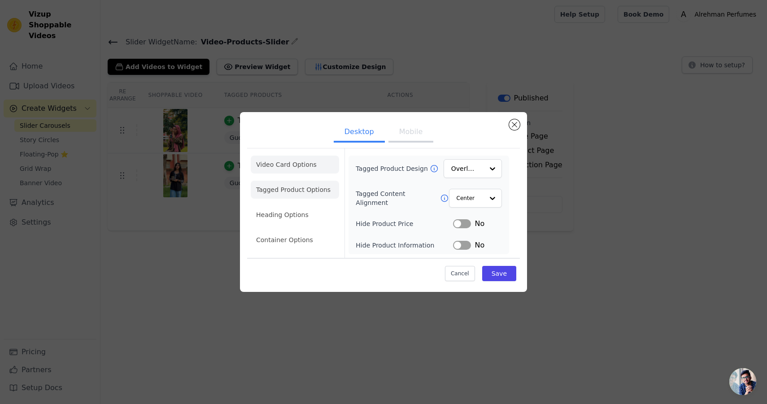
click at [278, 181] on li "Video Card Options" at bounding box center [295, 190] width 88 height 18
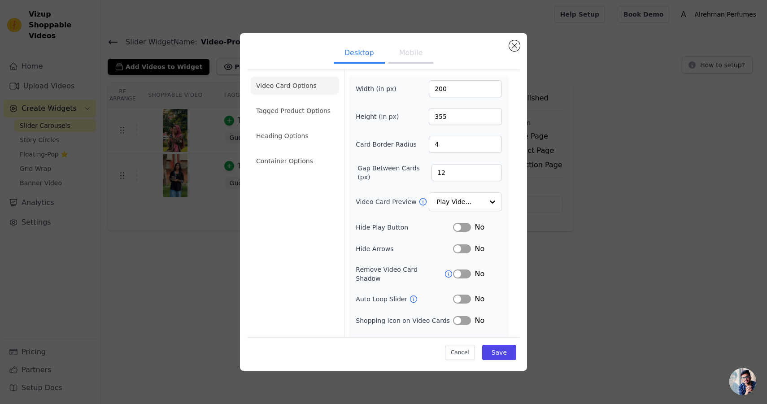
scroll to position [11, 0]
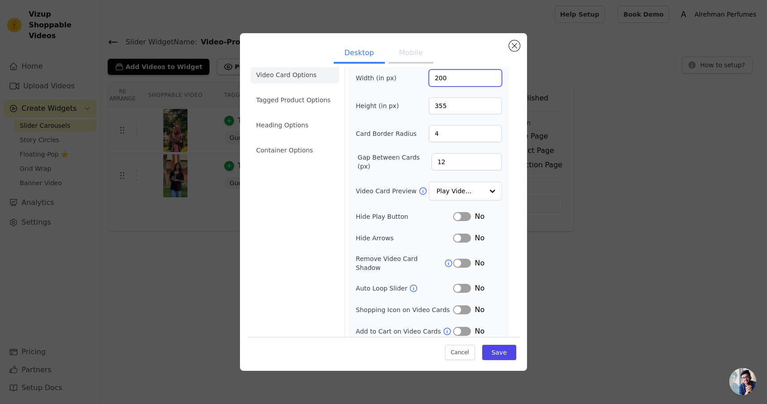
click at [455, 81] on input "200" at bounding box center [465, 78] width 73 height 17
type input "290"
click at [499, 353] on button "Save" at bounding box center [499, 352] width 34 height 15
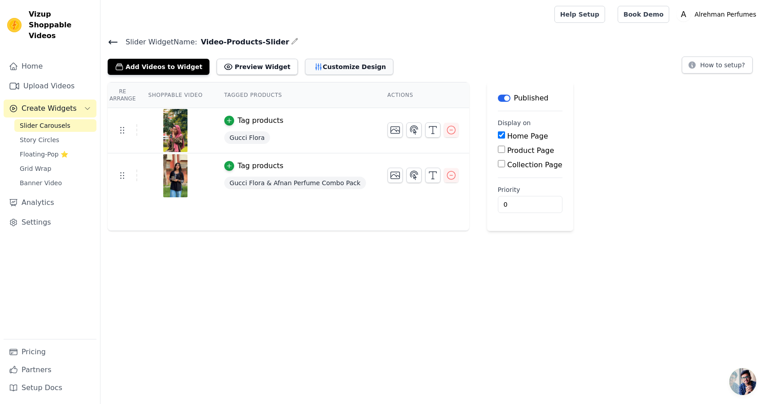
click at [319, 68] on button "Customize Design" at bounding box center [349, 67] width 88 height 16
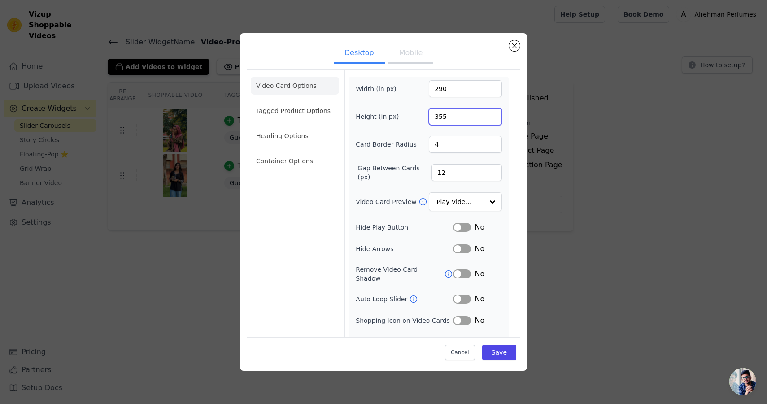
drag, startPoint x: 453, startPoint y: 119, endPoint x: 375, endPoint y: 118, distance: 78.5
click at [379, 118] on div "Height (in px) 355" at bounding box center [429, 116] width 146 height 17
type input "460"
click at [500, 349] on button "Save" at bounding box center [499, 352] width 34 height 15
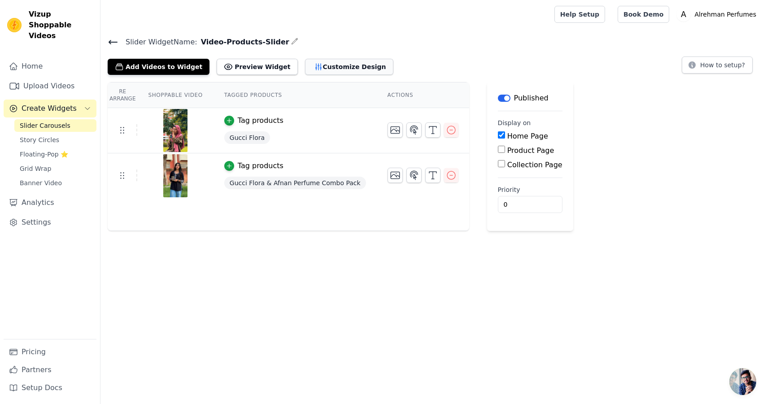
click at [335, 64] on button "Customize Design" at bounding box center [349, 67] width 88 height 16
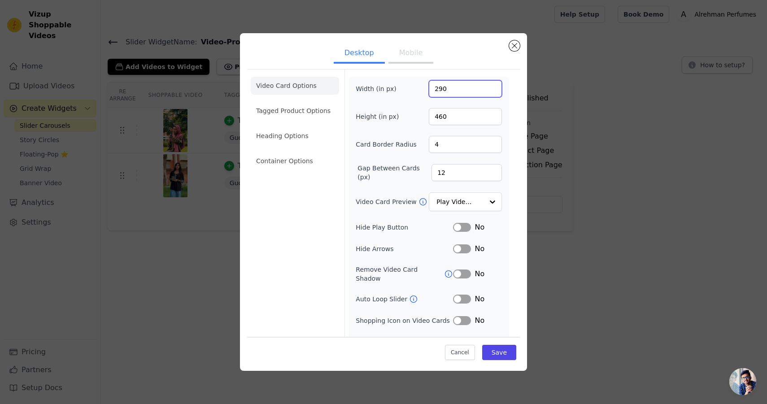
drag, startPoint x: 456, startPoint y: 91, endPoint x: 347, endPoint y: 80, distance: 109.6
click at [347, 80] on form "Width (in px) 290 Height (in px) 460 Card Border Radius 4 Gap Between Cards (px…" at bounding box center [429, 212] width 168 height 285
type input "270300"
click at [442, 117] on input "460" at bounding box center [465, 116] width 73 height 17
type input "490"
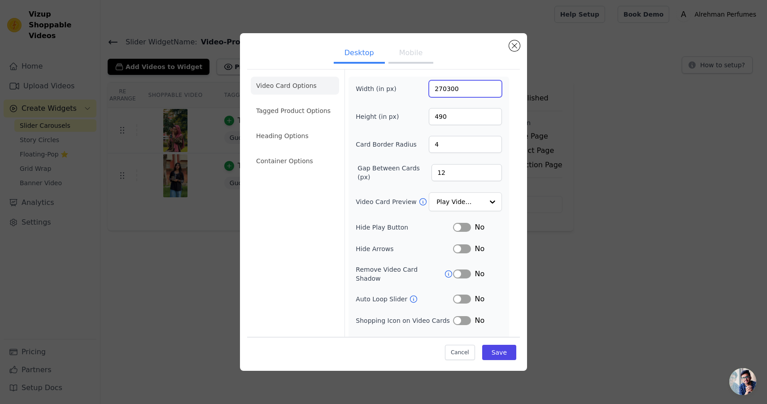
drag, startPoint x: 447, startPoint y: 89, endPoint x: 390, endPoint y: 89, distance: 57.4
click at [390, 89] on div "Width (in px) 270300" at bounding box center [429, 88] width 146 height 17
type input "300"
click at [493, 353] on button "Save" at bounding box center [499, 352] width 34 height 15
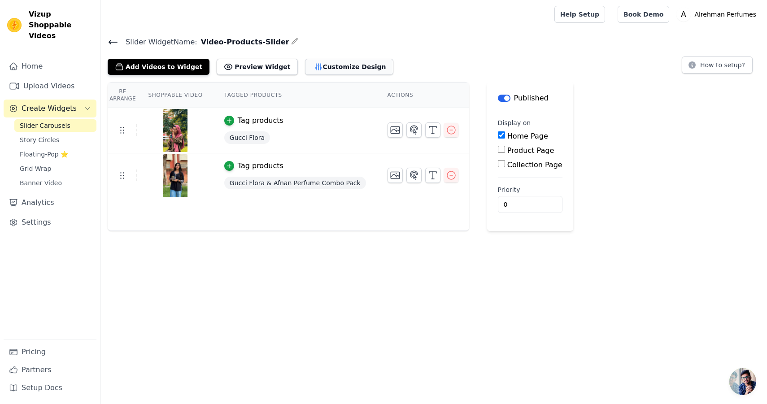
click at [310, 68] on button "Customize Design" at bounding box center [349, 67] width 88 height 16
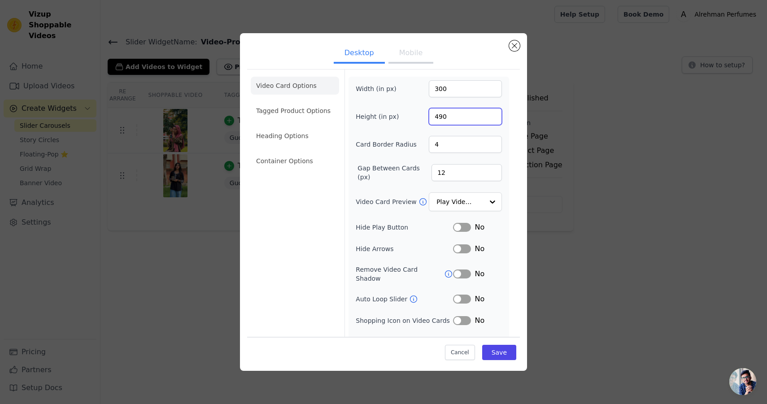
drag, startPoint x: 451, startPoint y: 118, endPoint x: 370, endPoint y: 108, distance: 82.4
click at [370, 108] on div "Height (in px) 490" at bounding box center [429, 116] width 146 height 17
type input "500"
click at [504, 347] on button "Save" at bounding box center [499, 352] width 34 height 15
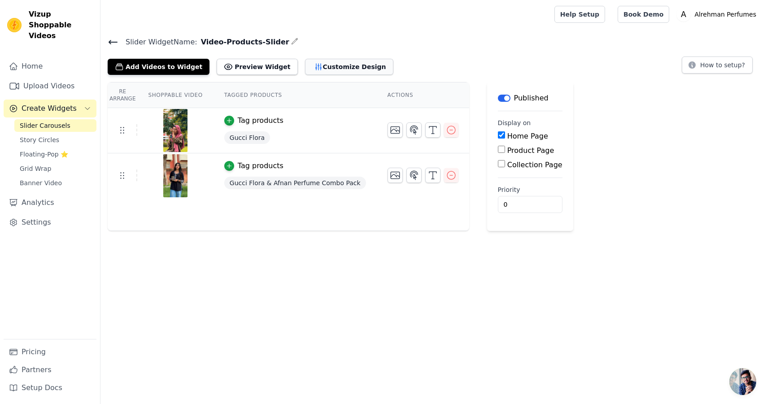
click at [324, 66] on button "Customize Design" at bounding box center [349, 67] width 88 height 16
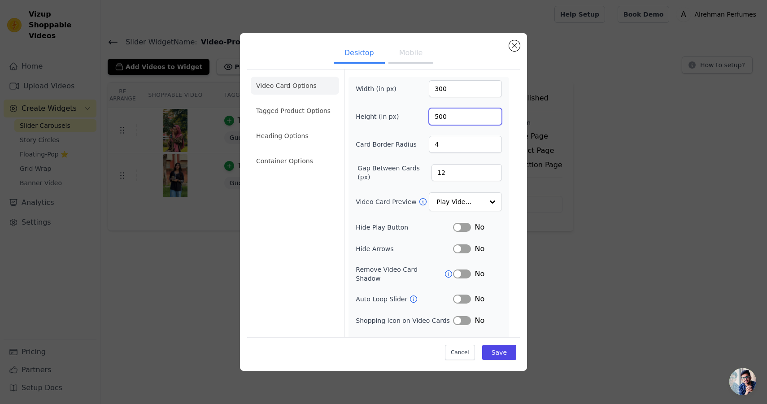
click at [442, 115] on input "500" at bounding box center [465, 116] width 73 height 17
type input "520"
click at [502, 351] on button "Save" at bounding box center [499, 352] width 34 height 15
